Goal: Find specific page/section: Find specific page/section

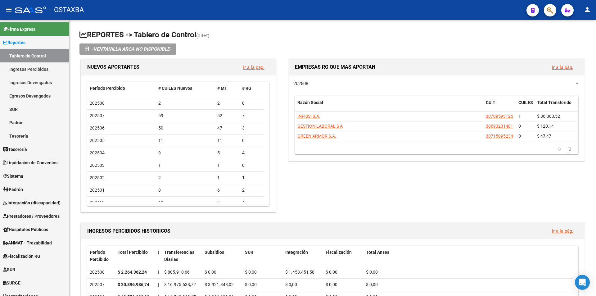
click at [542, 11] on div at bounding box center [547, 10] width 17 height 13
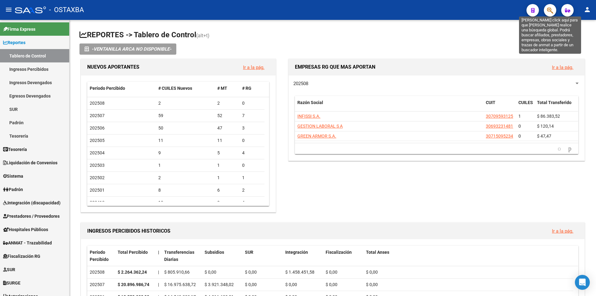
click at [548, 8] on icon "button" at bounding box center [550, 10] width 6 height 7
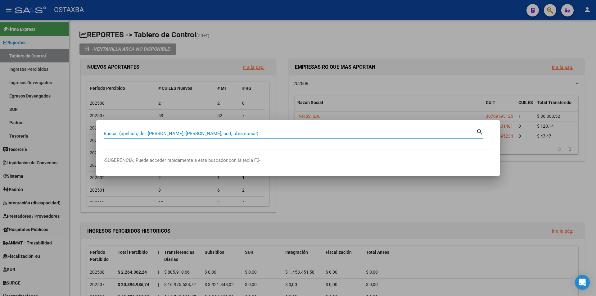
paste input "94008247"
type input "94008247"
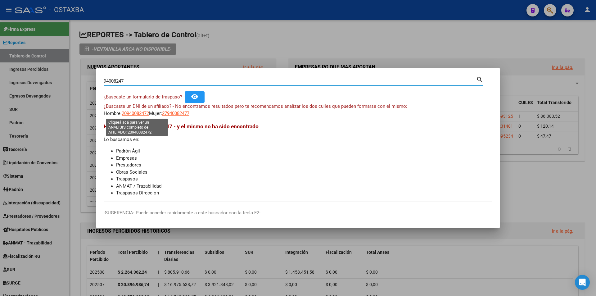
click at [132, 112] on span "20940082472" at bounding box center [135, 113] width 27 height 6
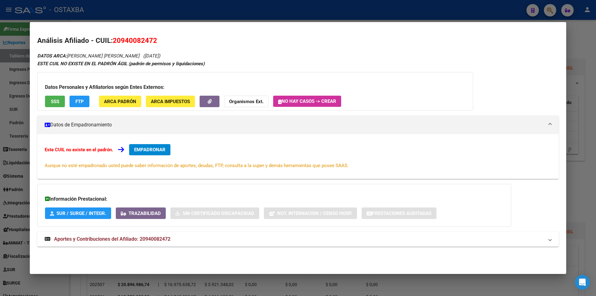
click at [83, 93] on div "Datos Personales y Afiliatorios según Entes Externos: SSS FTP ARCA Padrón ARCA …" at bounding box center [255, 91] width 436 height 38
click at [82, 96] on button "FTP" at bounding box center [79, 101] width 20 height 11
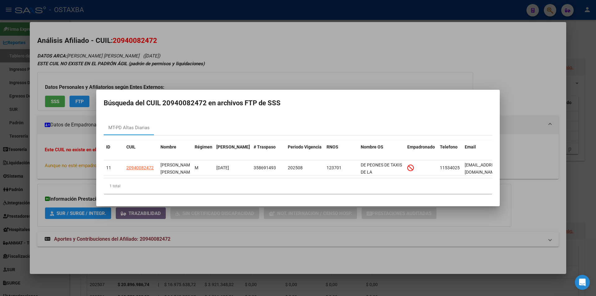
click at [305, 225] on div at bounding box center [298, 148] width 596 height 296
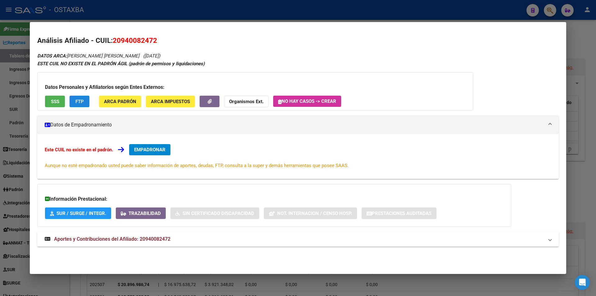
click at [84, 101] on button "FTP" at bounding box center [79, 101] width 20 height 11
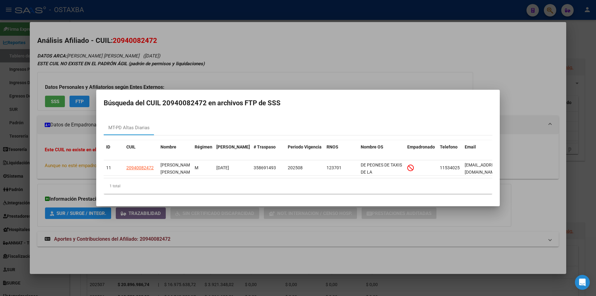
click at [311, 266] on div at bounding box center [298, 148] width 596 height 296
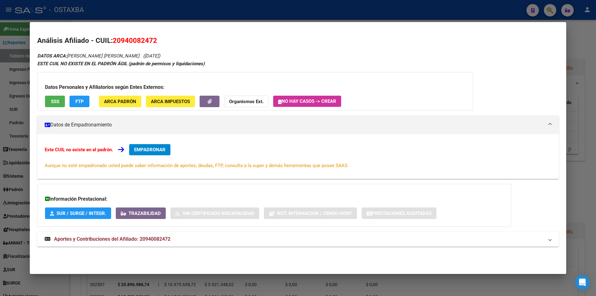
click at [317, 286] on div at bounding box center [298, 148] width 596 height 296
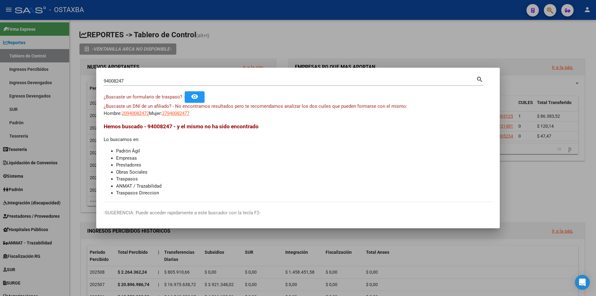
click at [43, 115] on div at bounding box center [298, 148] width 596 height 296
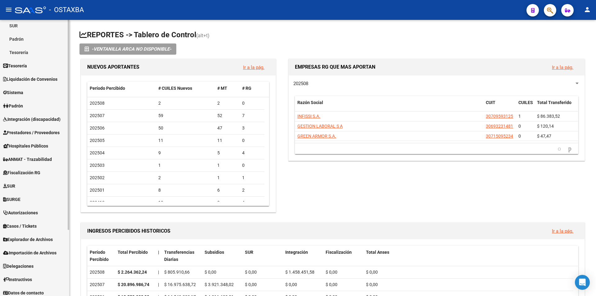
scroll to position [87, 0]
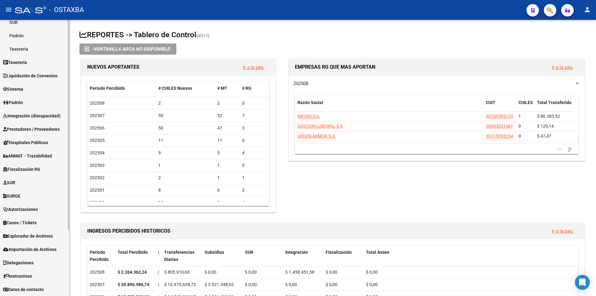
click at [29, 235] on span "Explorador de Archivos" at bounding box center [28, 235] width 50 height 7
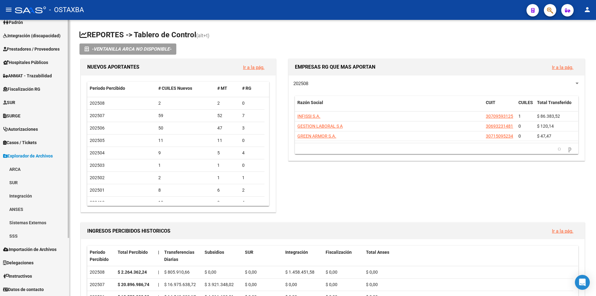
click at [37, 233] on link "SSS" at bounding box center [34, 235] width 69 height 13
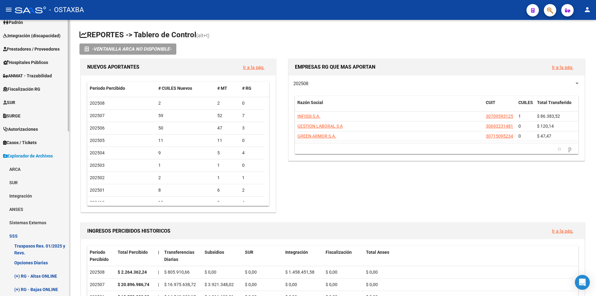
scroll to position [198, 0]
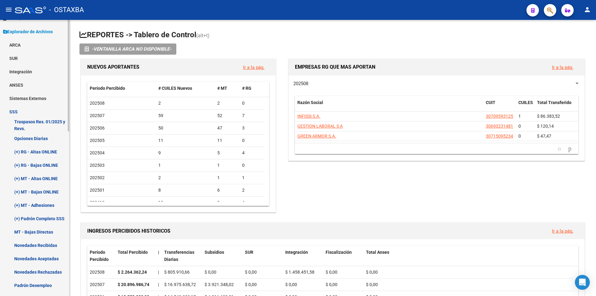
click at [35, 179] on link "(+) MT - Altas ONLINE" at bounding box center [34, 178] width 69 height 13
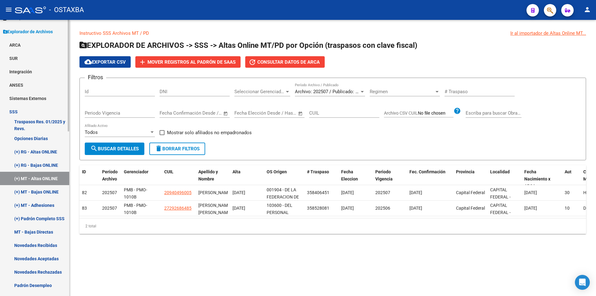
click at [40, 185] on link "(+) MT - Bajas ONLINE" at bounding box center [34, 191] width 69 height 13
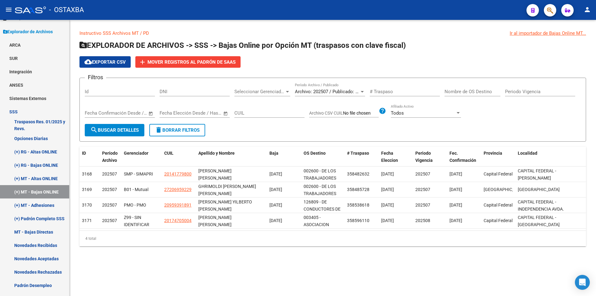
click at [278, 137] on form "Filtros Id DNI Seleccionar Gerenciador Seleccionar Gerenciador Archivo: 202507 …" at bounding box center [332, 110] width 506 height 64
